Goal: Task Accomplishment & Management: Complete application form

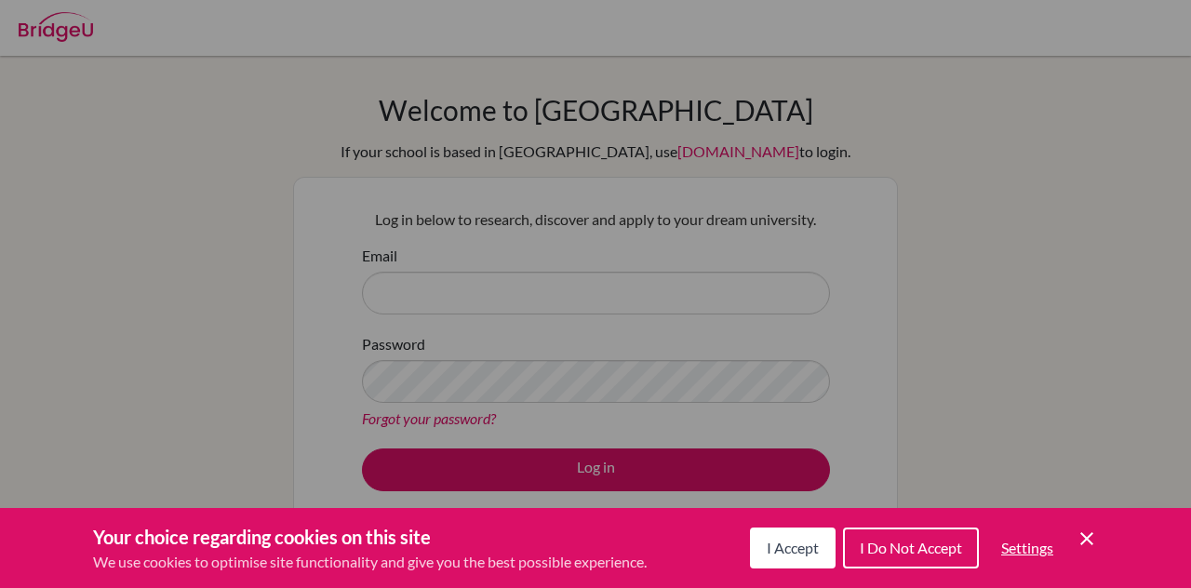
click at [1083, 540] on icon "Cookie Control Close Icon" at bounding box center [1087, 539] width 22 height 22
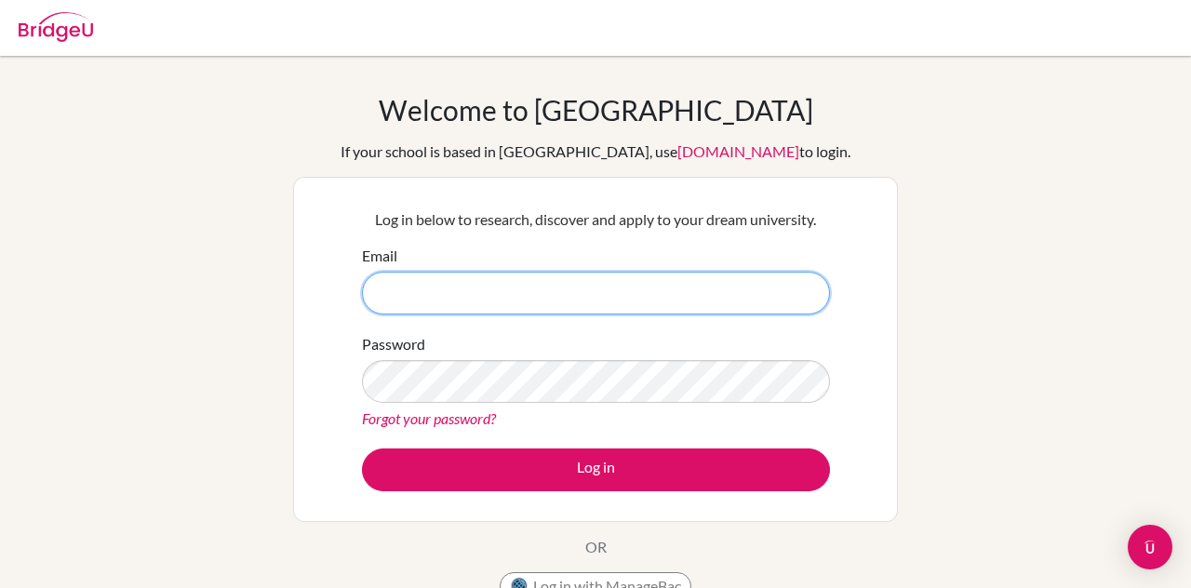
click at [774, 298] on input "Email" at bounding box center [596, 293] width 468 height 43
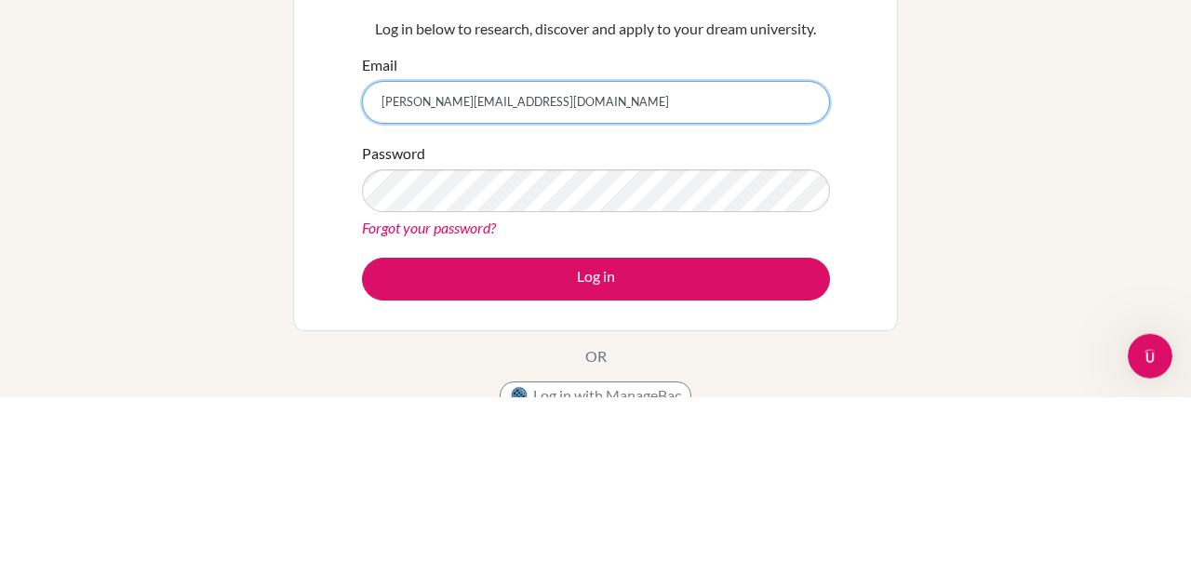
type input "[PERSON_NAME][EMAIL_ADDRESS][DOMAIN_NAME]"
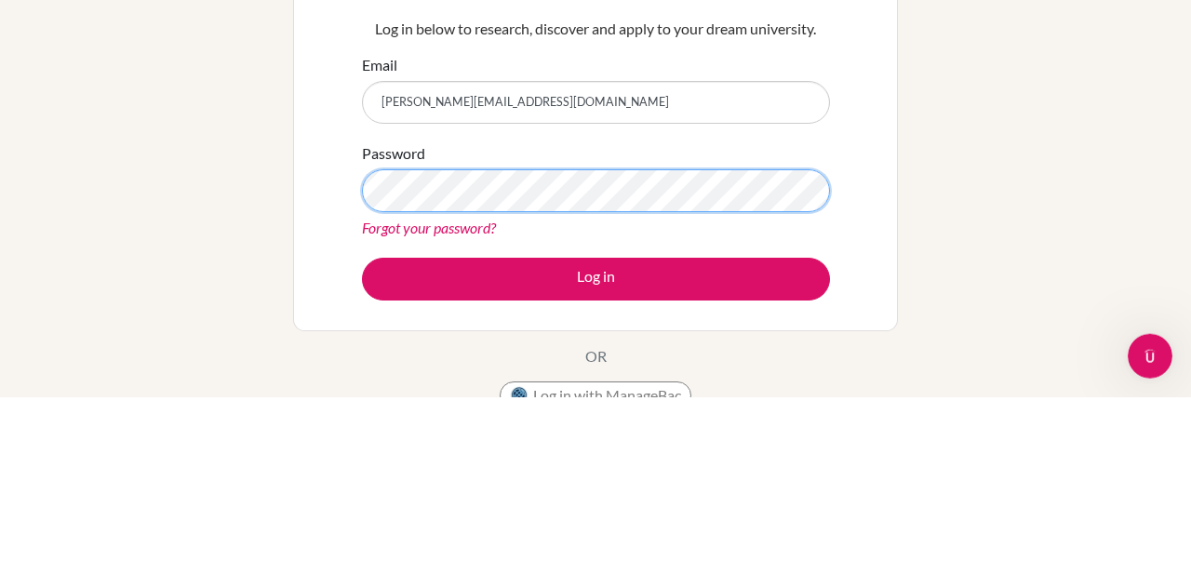
click at [362, 449] on button "Log in" at bounding box center [596, 470] width 468 height 43
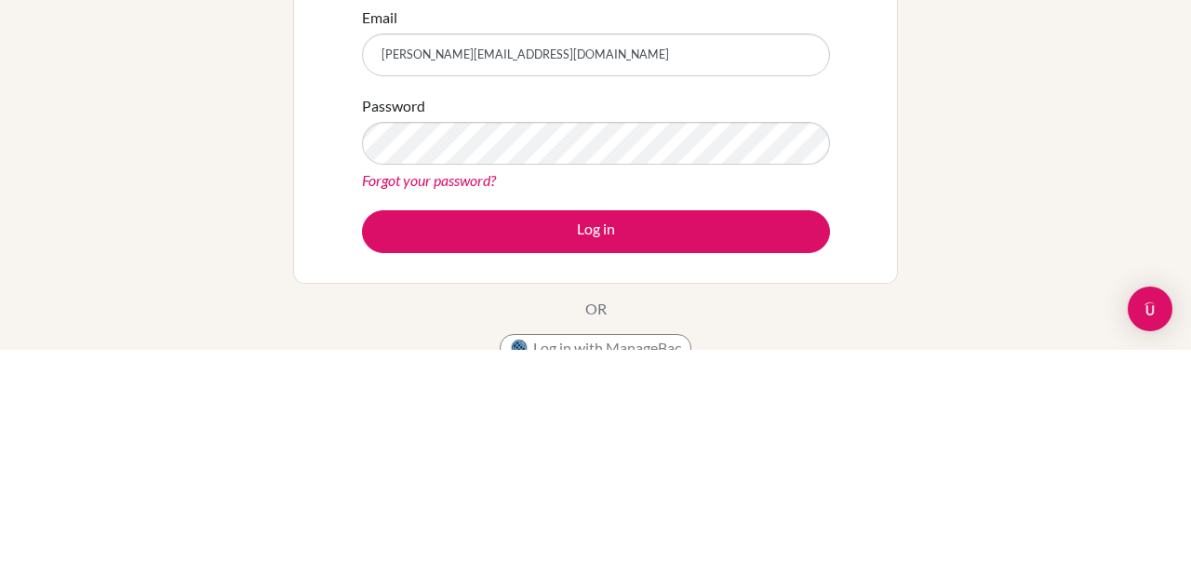
click at [362, 449] on button "Log in" at bounding box center [596, 470] width 468 height 43
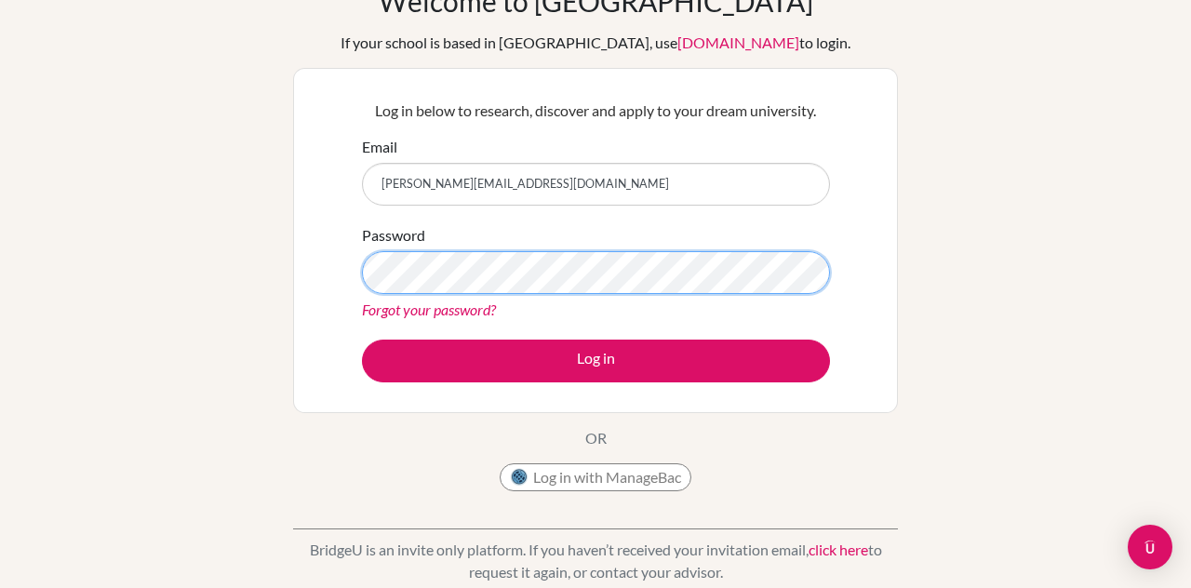
scroll to position [109, 0]
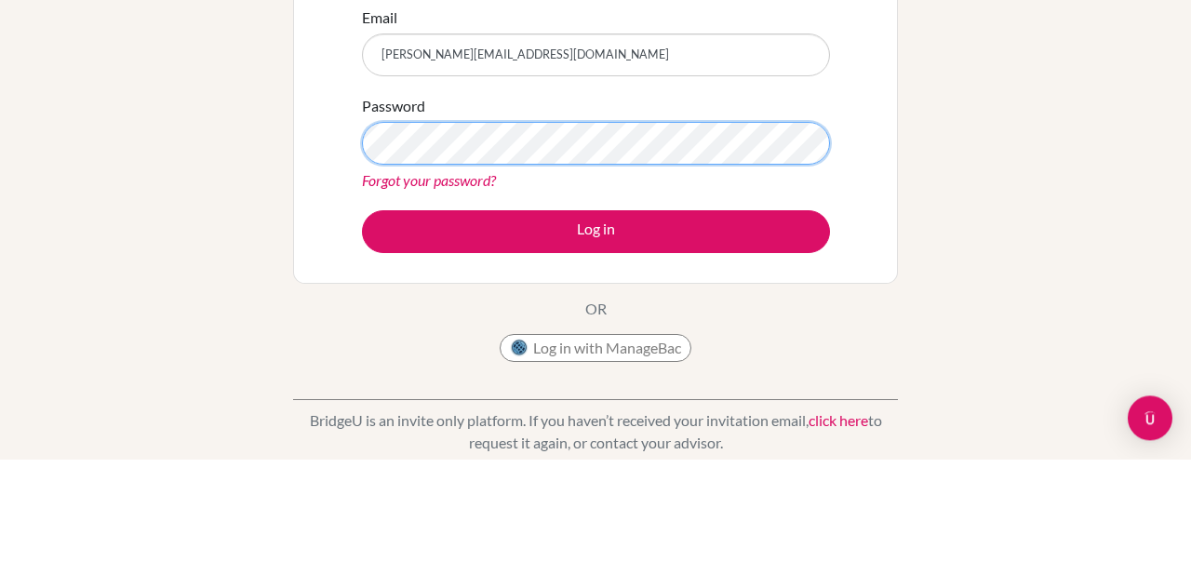
click at [362, 340] on button "Log in" at bounding box center [596, 361] width 468 height 43
